Goal: Find specific page/section: Find specific page/section

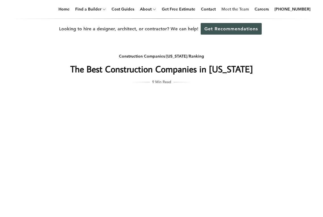
click at [249, 8] on link "Meet the Team" at bounding box center [235, 9] width 32 height 18
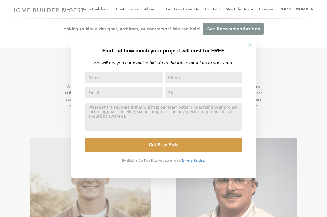
click at [252, 45] on icon at bounding box center [250, 45] width 6 height 6
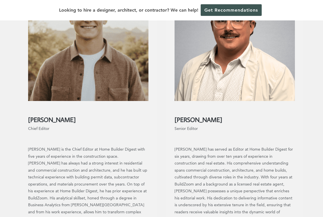
scroll to position [142, 0]
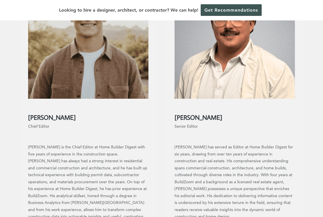
click at [46, 115] on h2 "Alex Mericle" at bounding box center [88, 114] width 121 height 14
click at [45, 115] on h2 "Alex Mericle" at bounding box center [88, 114] width 121 height 14
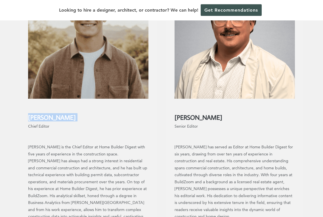
copy h2 "Alex Mericle"
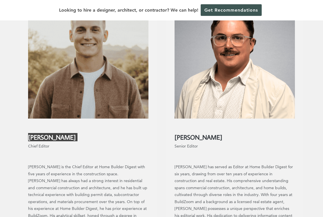
scroll to position [113, 0]
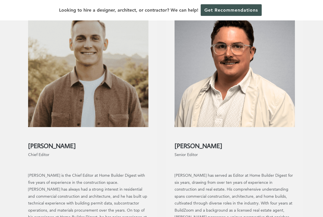
click at [201, 146] on h2 "[PERSON_NAME]" at bounding box center [234, 143] width 121 height 14
copy h2 "[PERSON_NAME]"
